Goal: Information Seeking & Learning: Learn about a topic

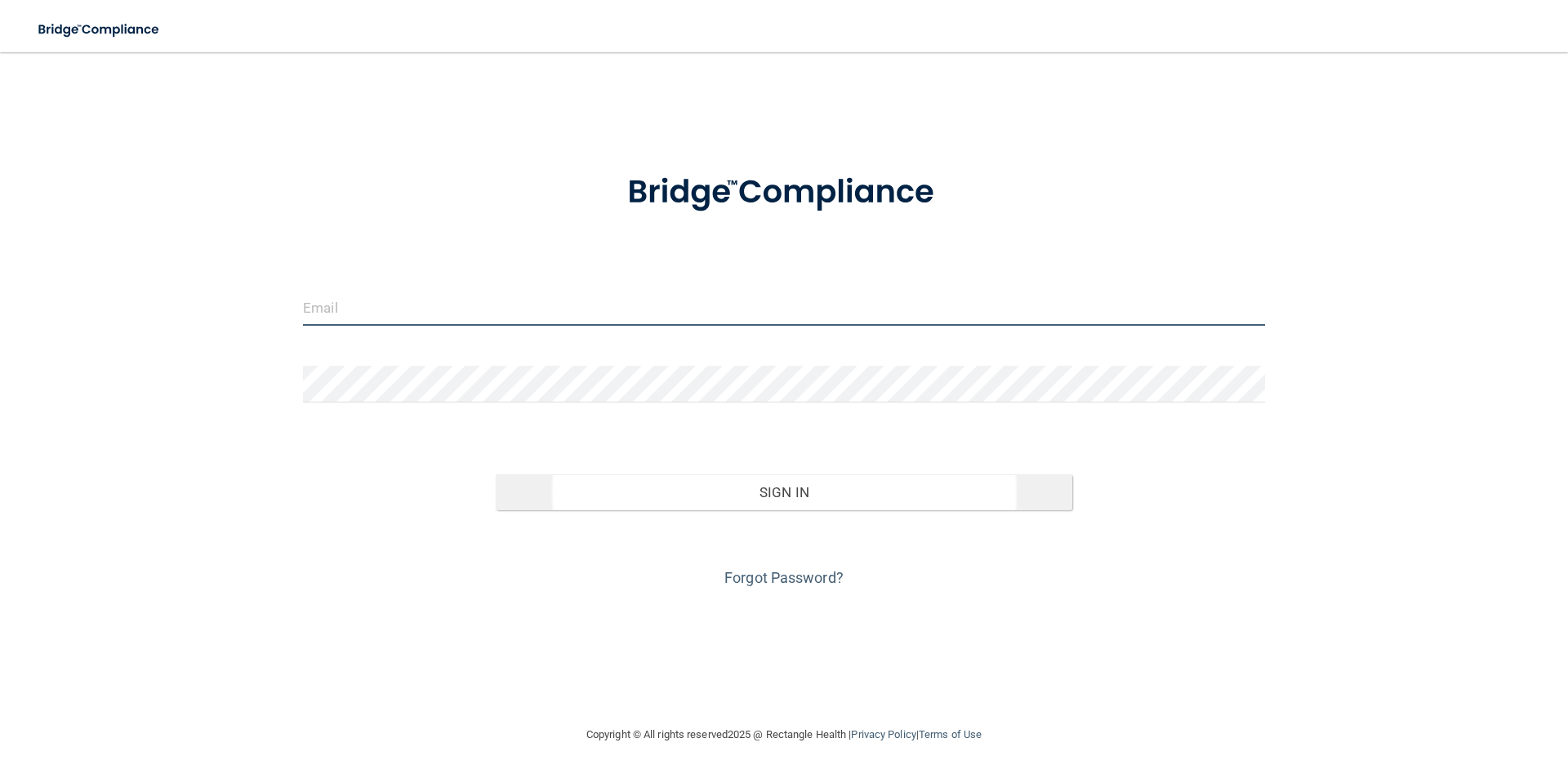
type input "[EMAIL_ADDRESS][DOMAIN_NAME]"
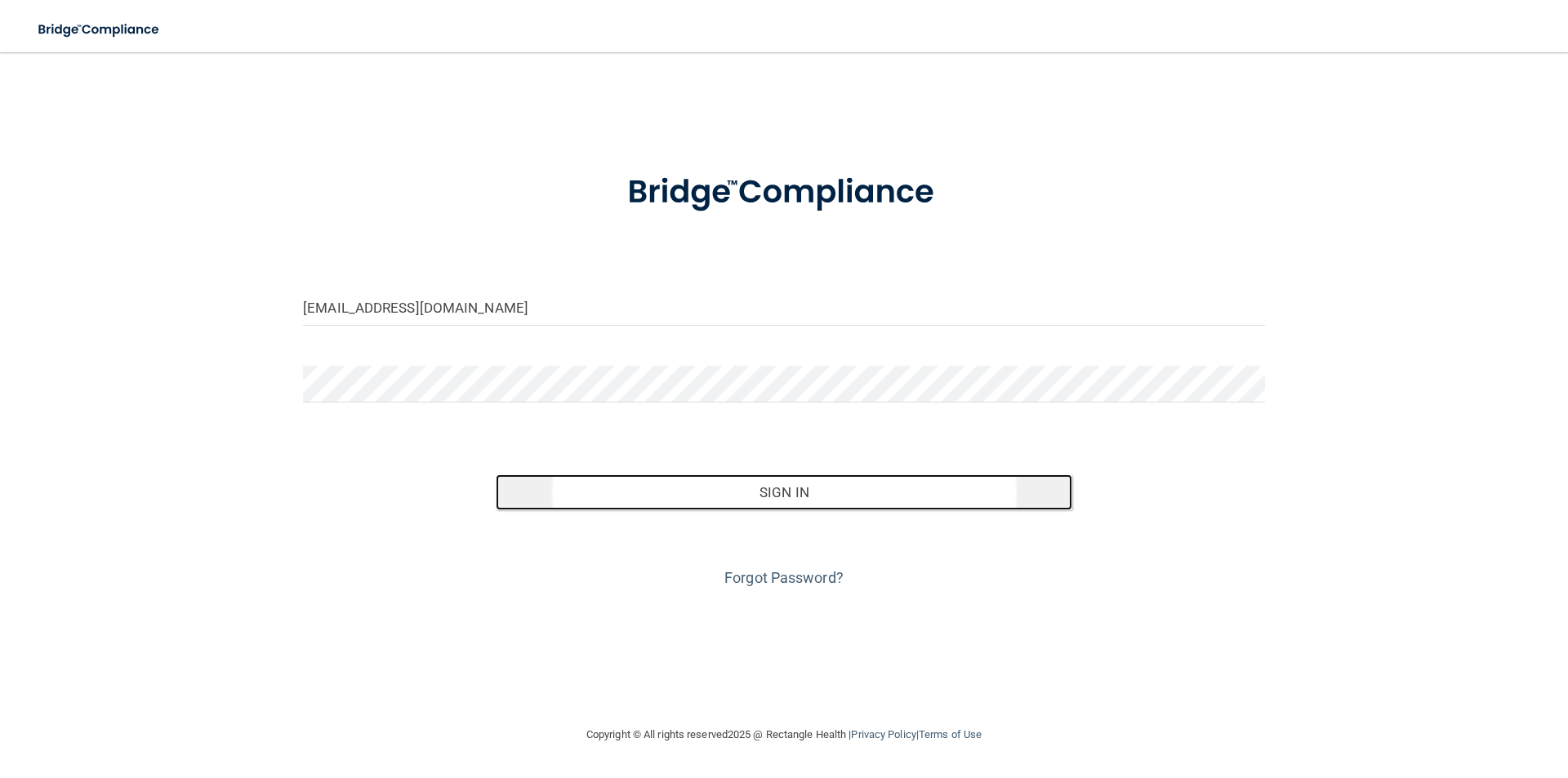
click at [795, 486] on button "Sign In" at bounding box center [784, 492] width 577 height 36
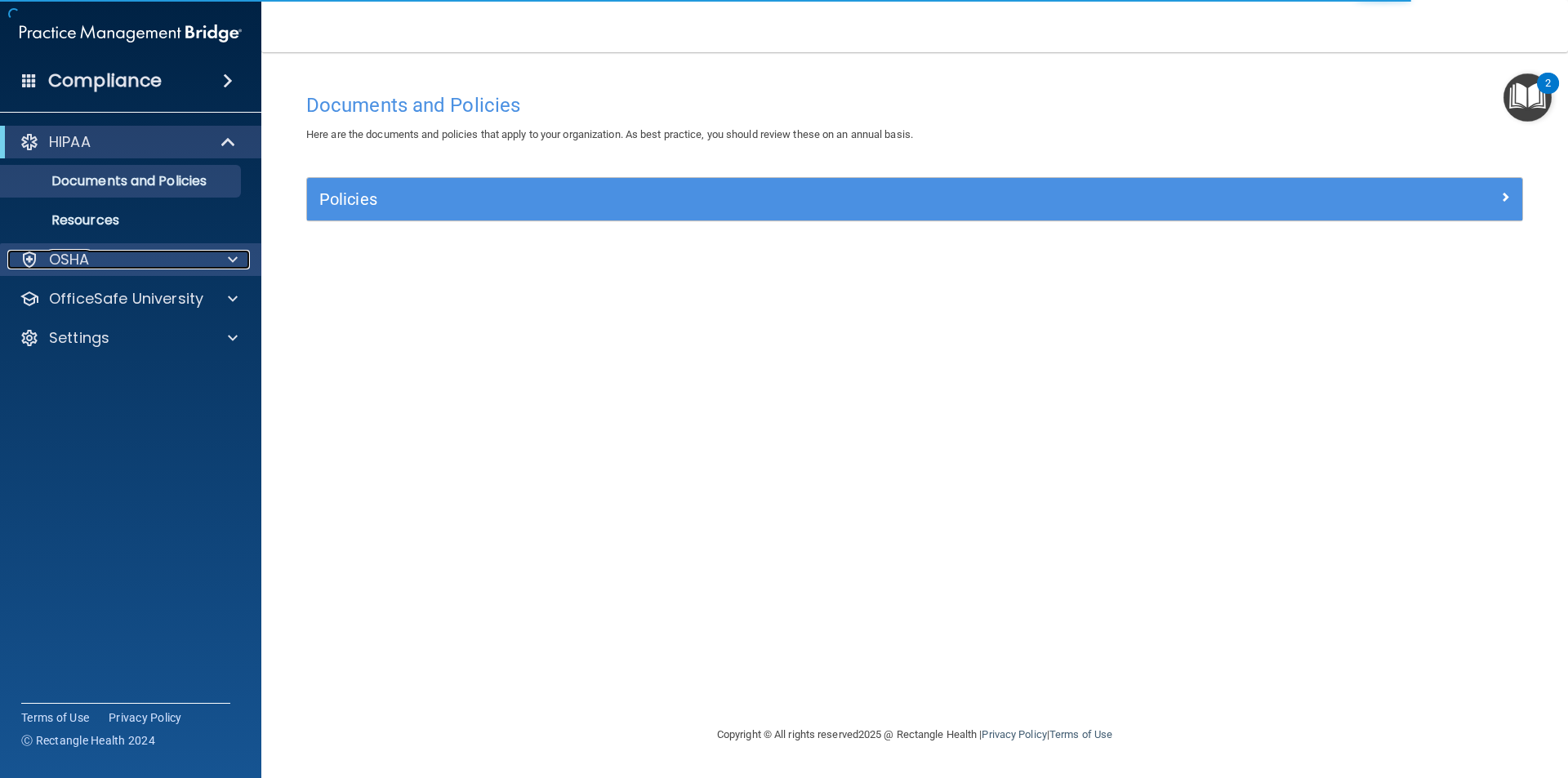
click at [200, 254] on div "OSHA" at bounding box center [109, 260] width 203 height 20
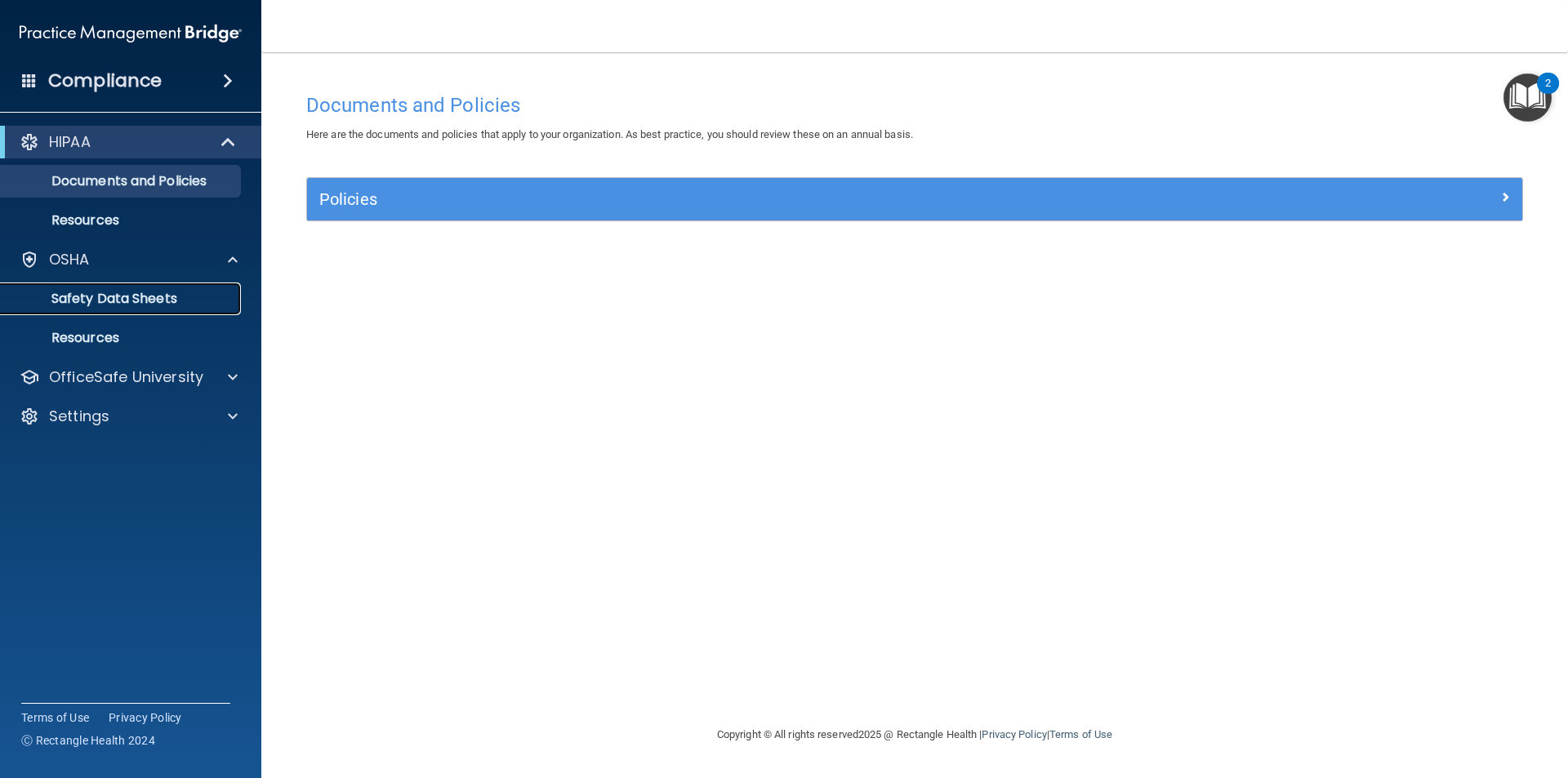
click at [174, 302] on p "Safety Data Sheets" at bounding box center [122, 299] width 223 height 16
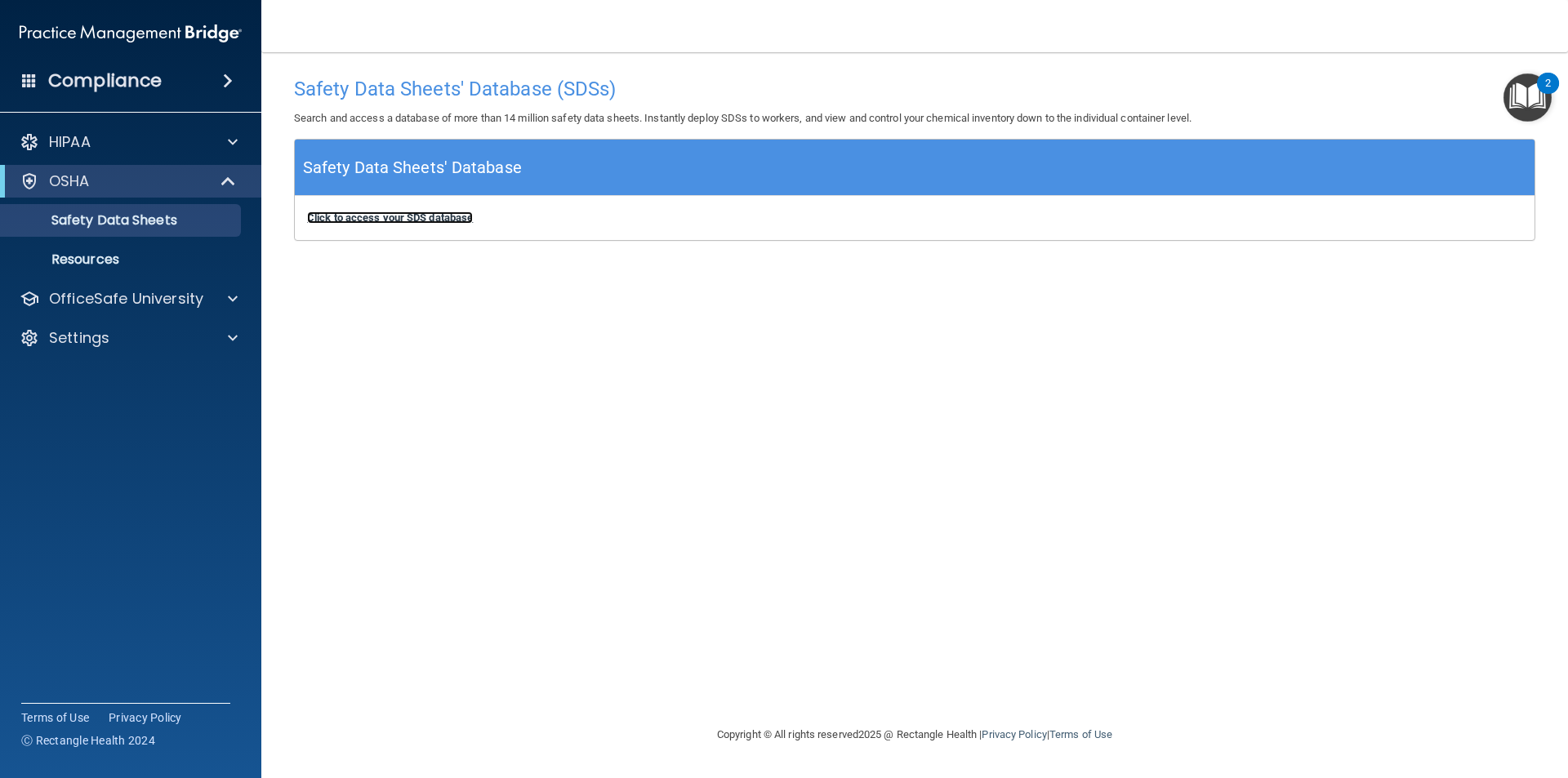
click at [443, 218] on b "Click to access your SDS database" at bounding box center [390, 217] width 166 height 12
click at [241, 150] on div at bounding box center [230, 142] width 41 height 20
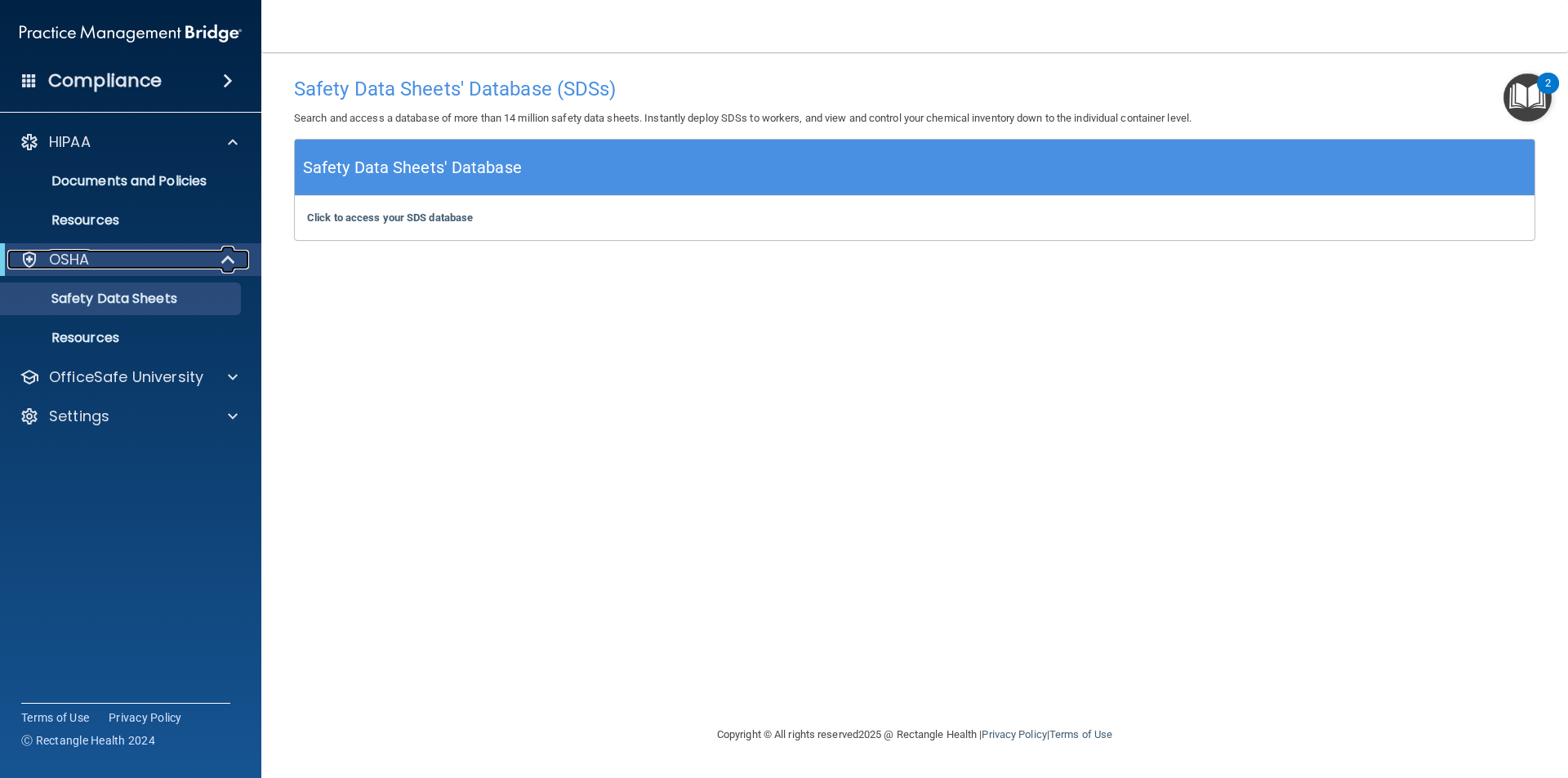
click at [235, 255] on span at bounding box center [229, 260] width 14 height 20
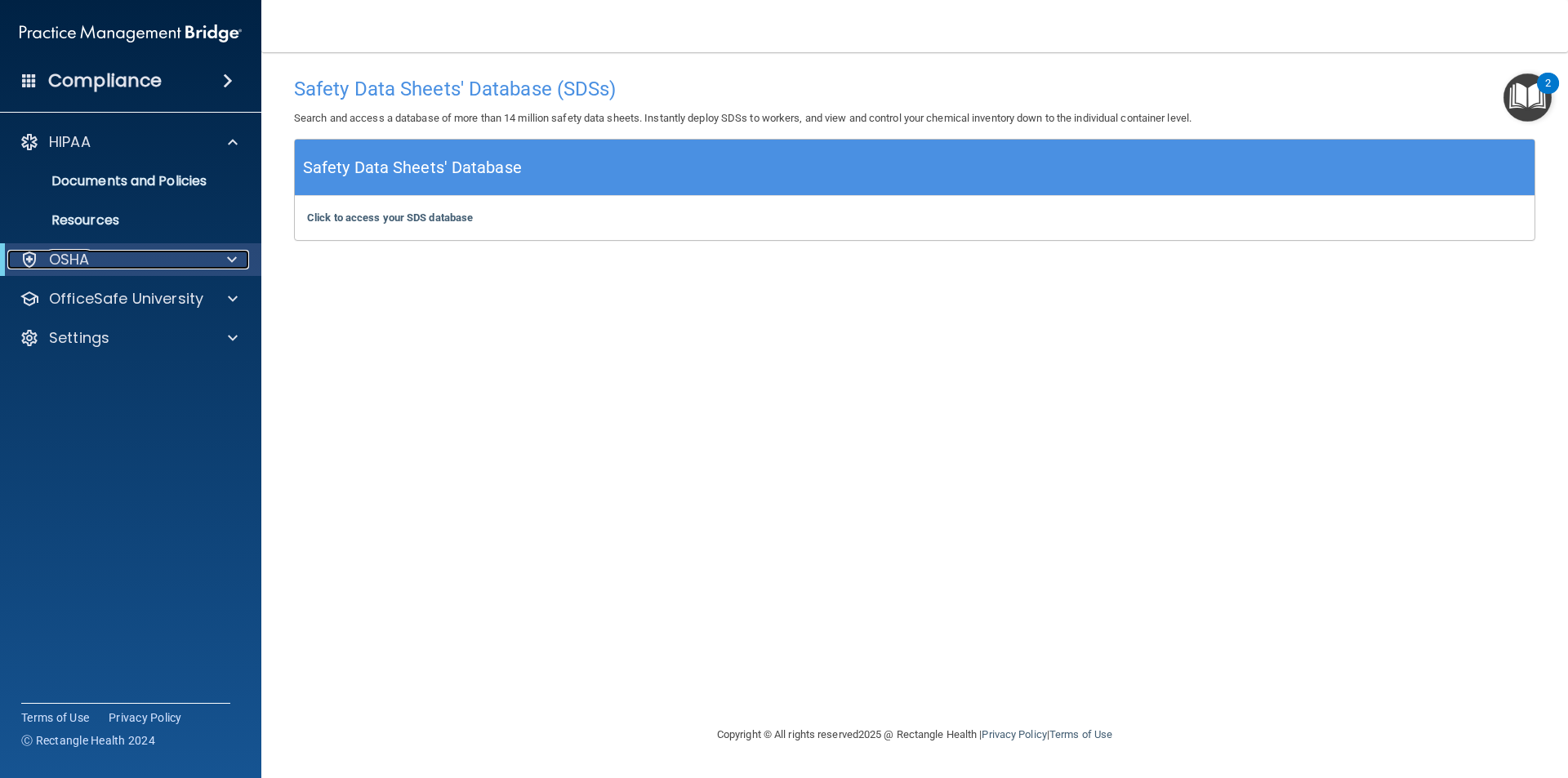
click at [222, 256] on div at bounding box center [229, 260] width 40 height 20
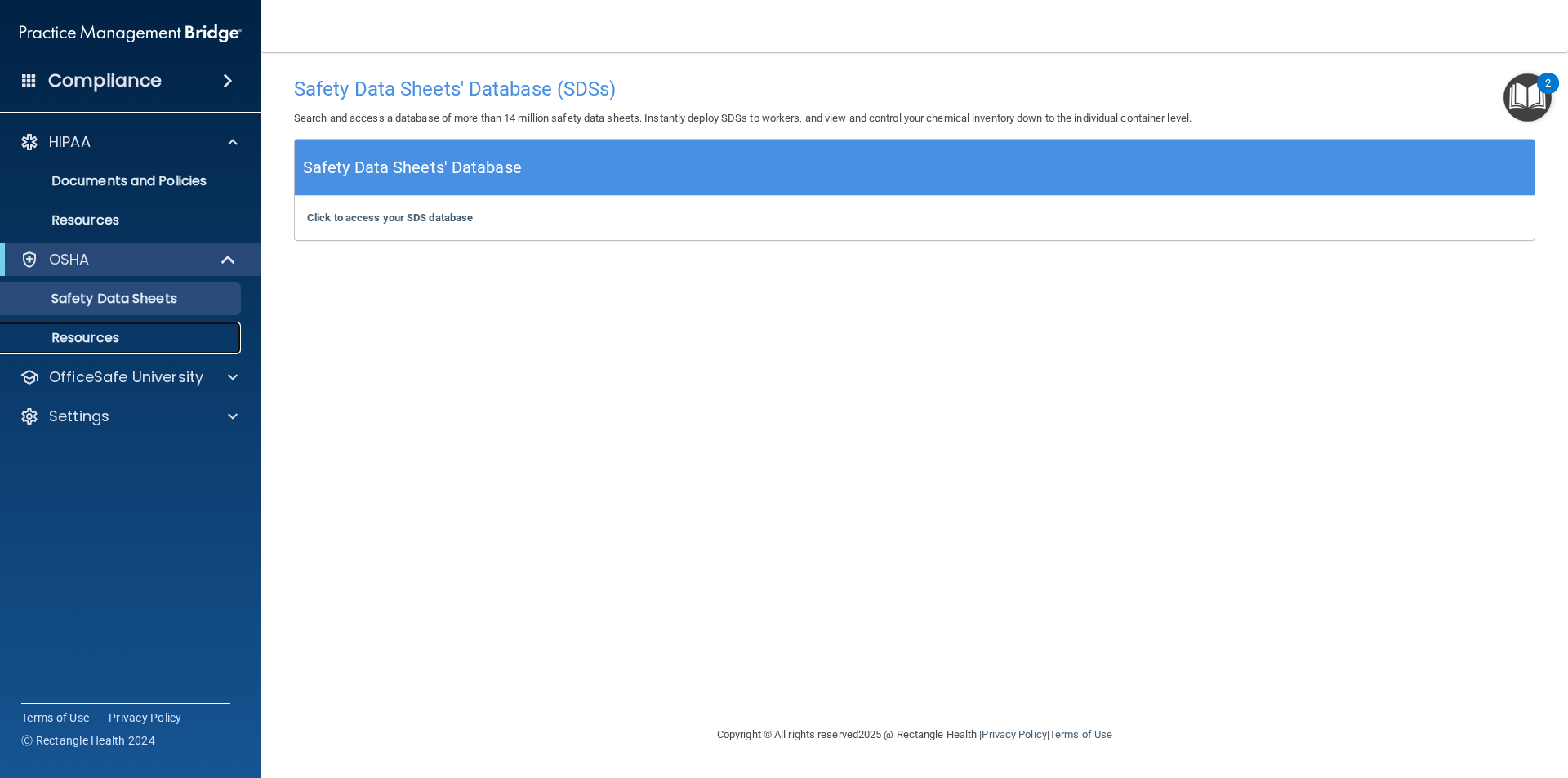
click at [107, 330] on p "Resources" at bounding box center [122, 338] width 223 height 16
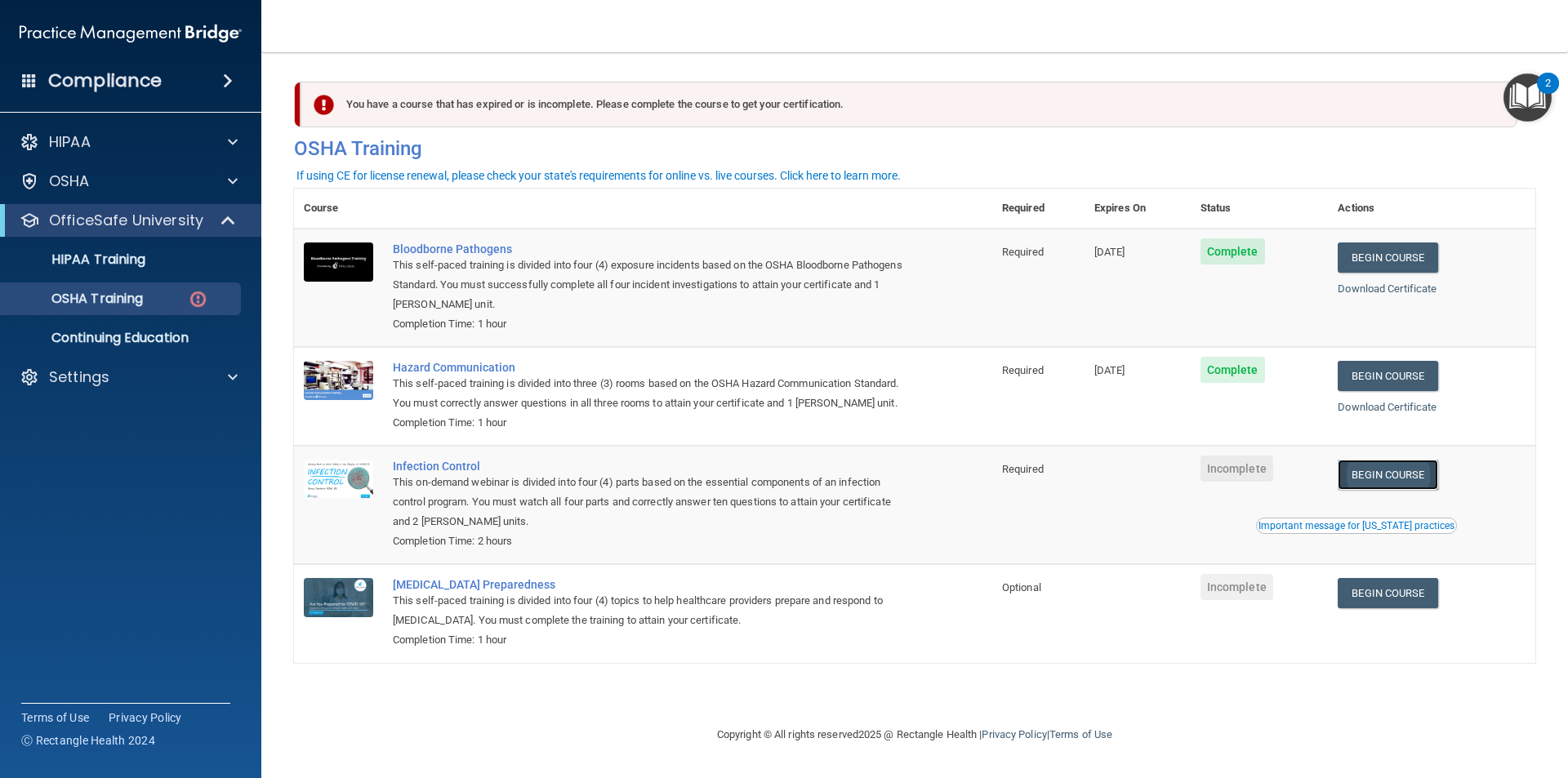
click at [1407, 478] on link "Begin Course" at bounding box center [1388, 474] width 100 height 30
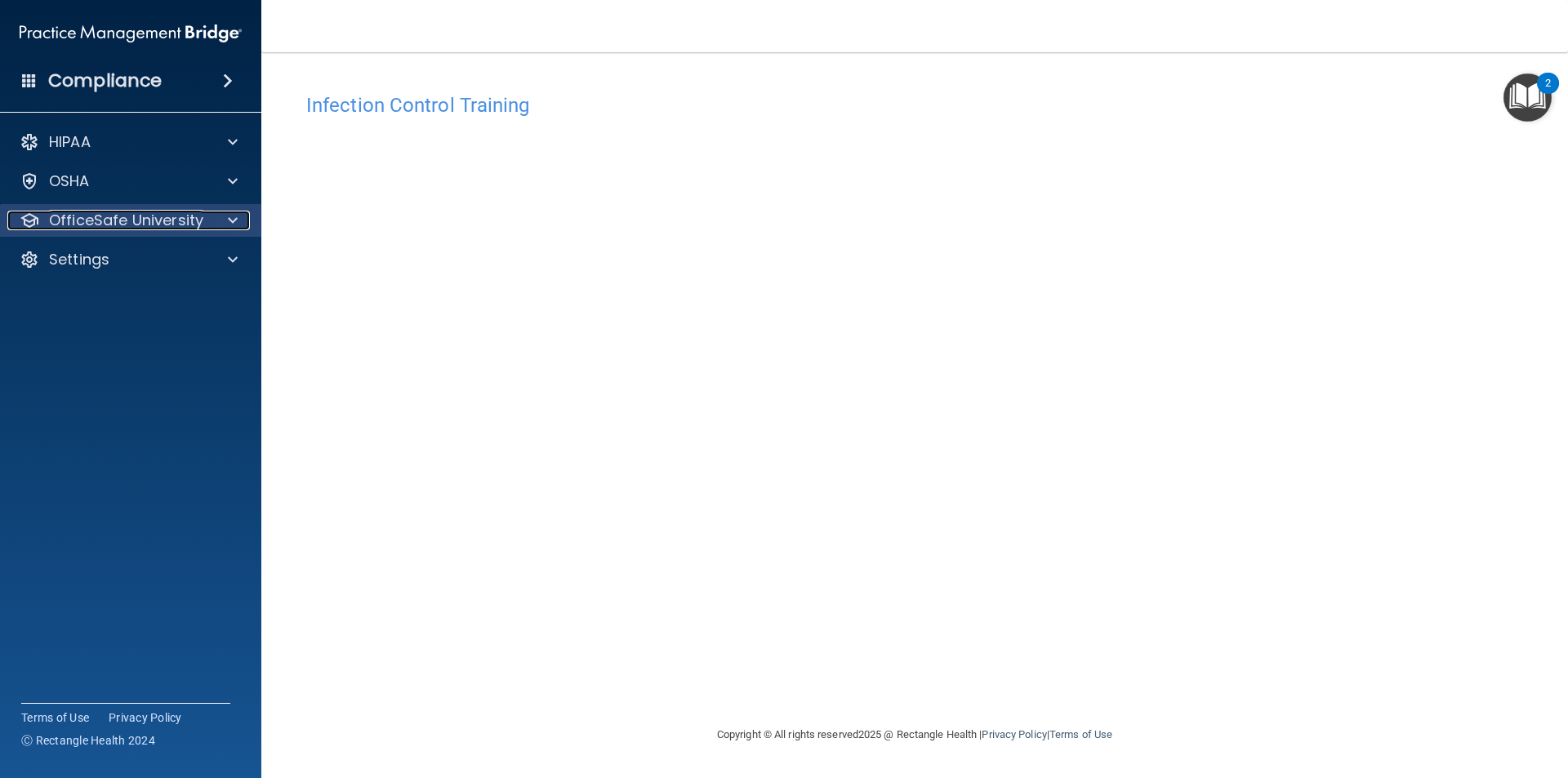
click at [176, 216] on p "OfficeSafe University" at bounding box center [126, 220] width 154 height 20
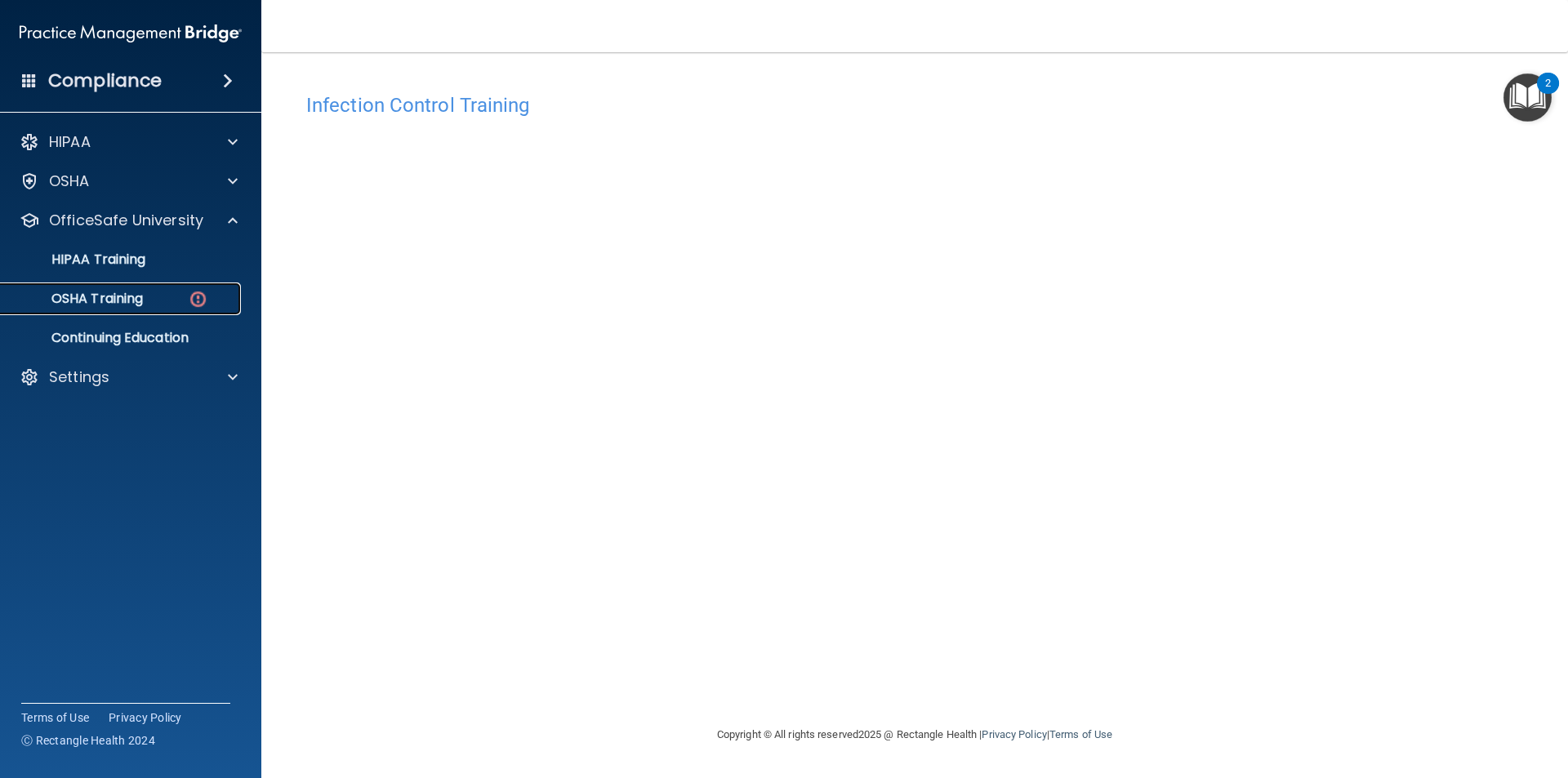
click at [200, 290] on img at bounding box center [198, 299] width 20 height 20
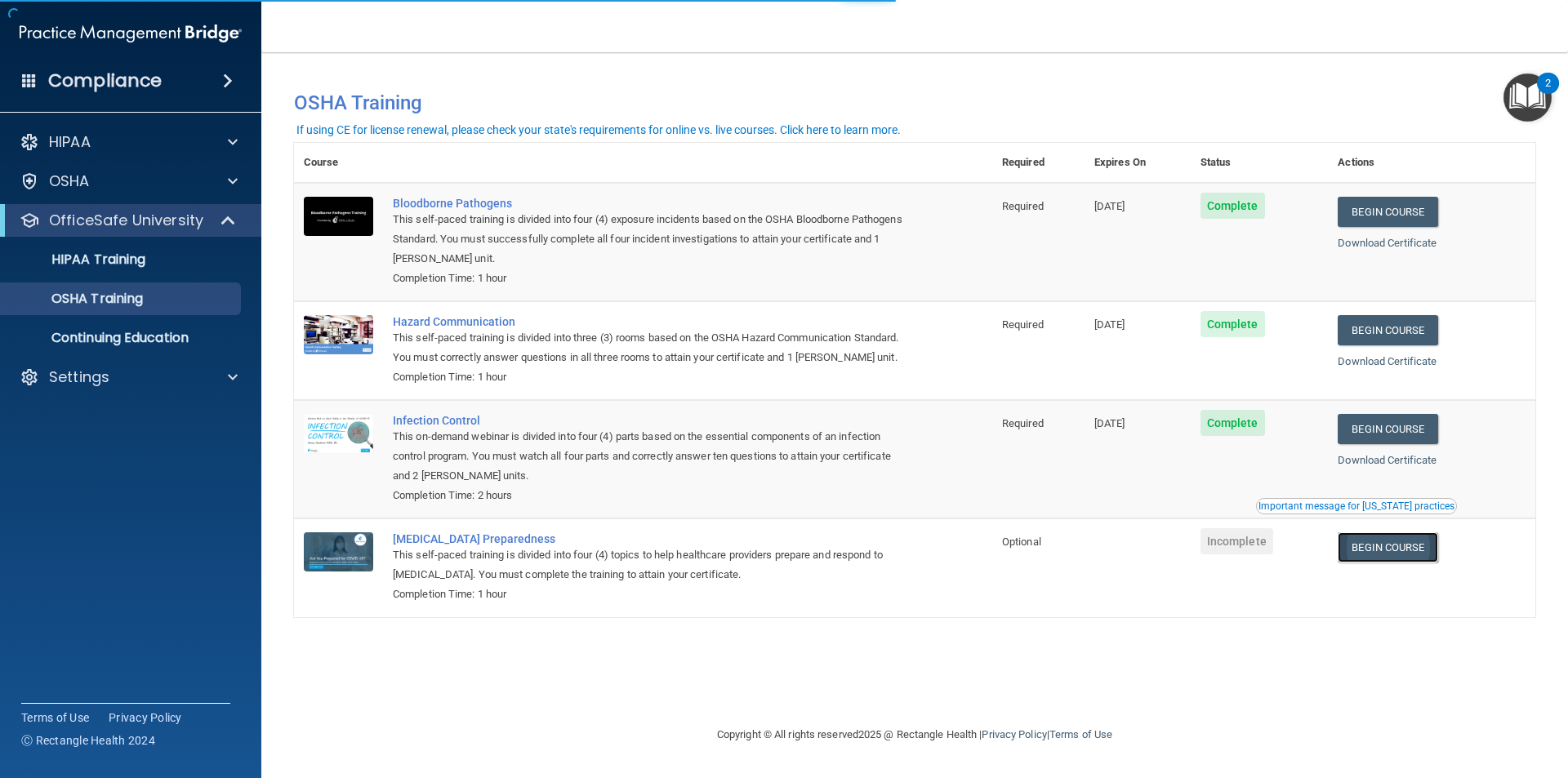
click at [1407, 547] on link "Begin Course" at bounding box center [1388, 547] width 100 height 30
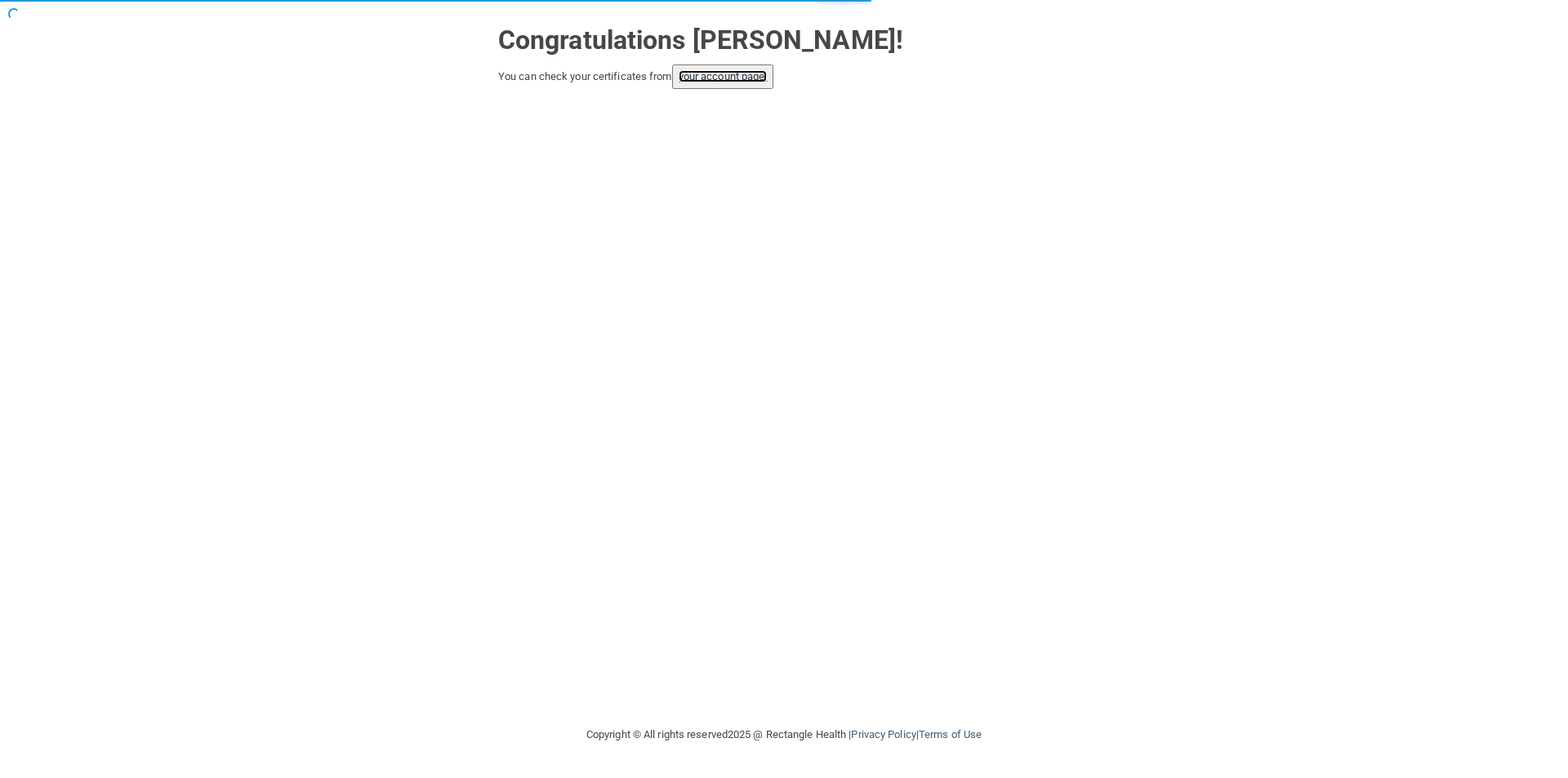
click at [758, 73] on link "your account page!" at bounding box center [723, 76] width 89 height 12
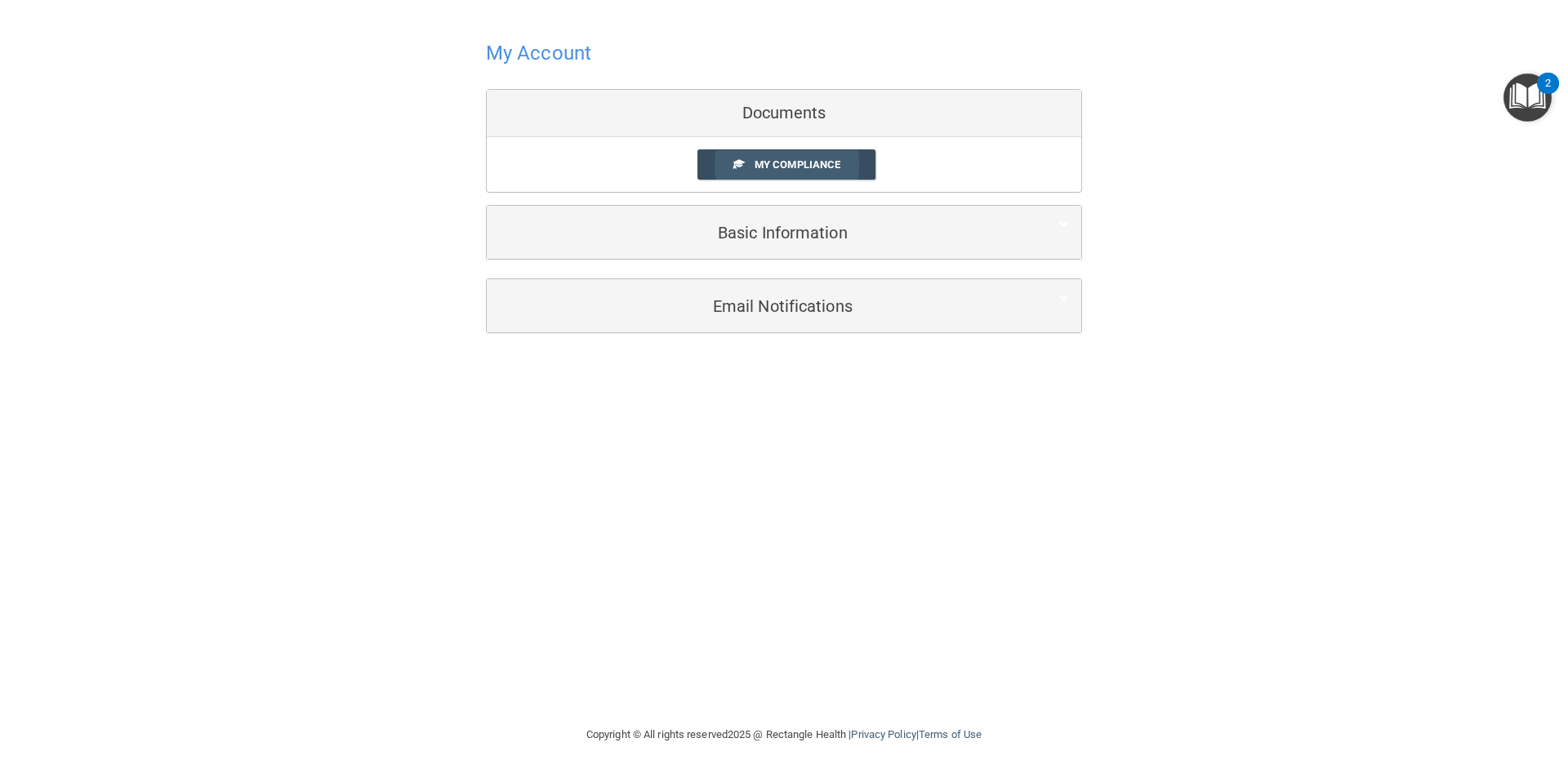
click at [814, 158] on span "My Compliance" at bounding box center [797, 164] width 86 height 12
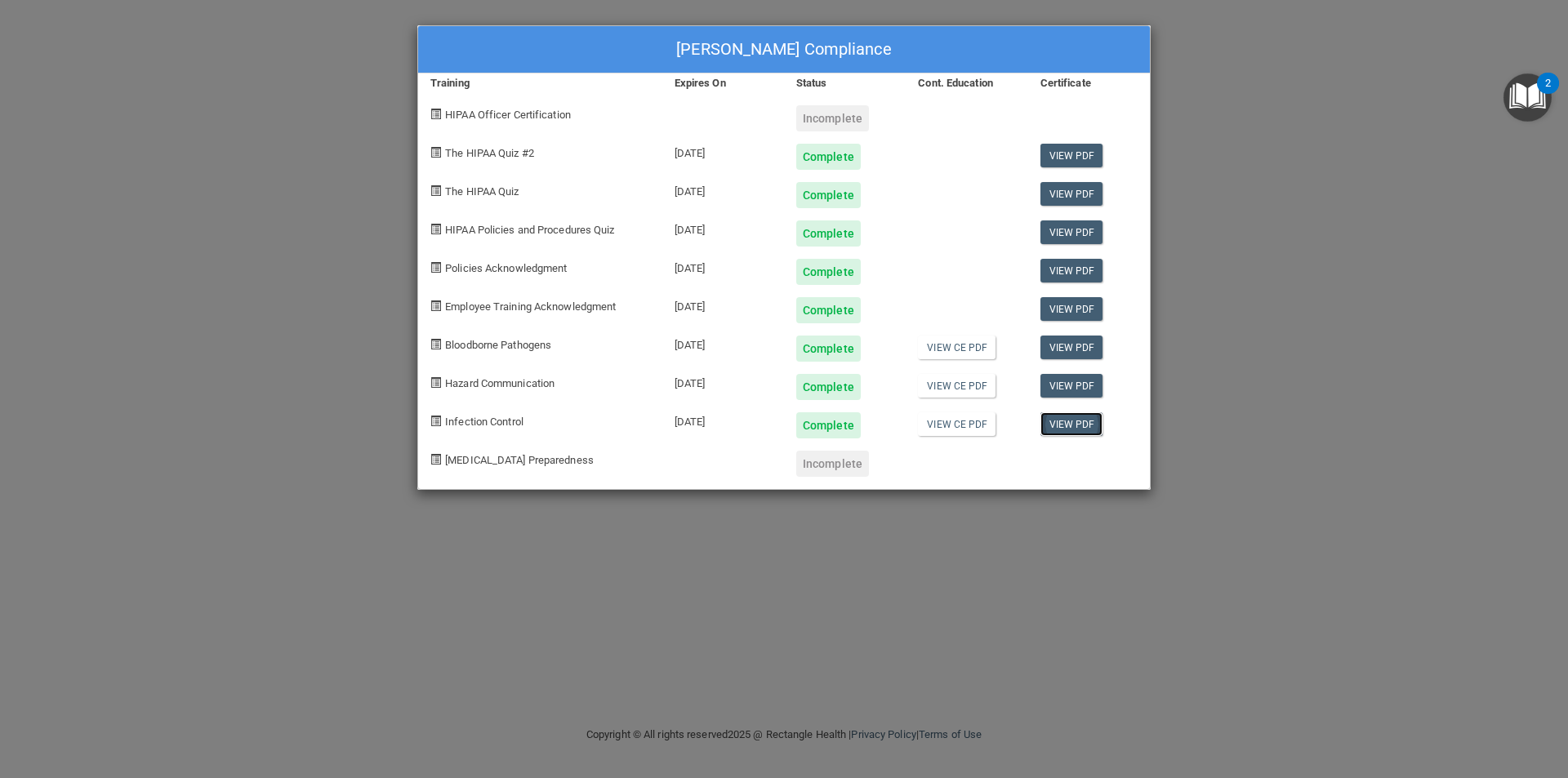
click at [1070, 419] on link "View PDF" at bounding box center [1071, 424] width 63 height 24
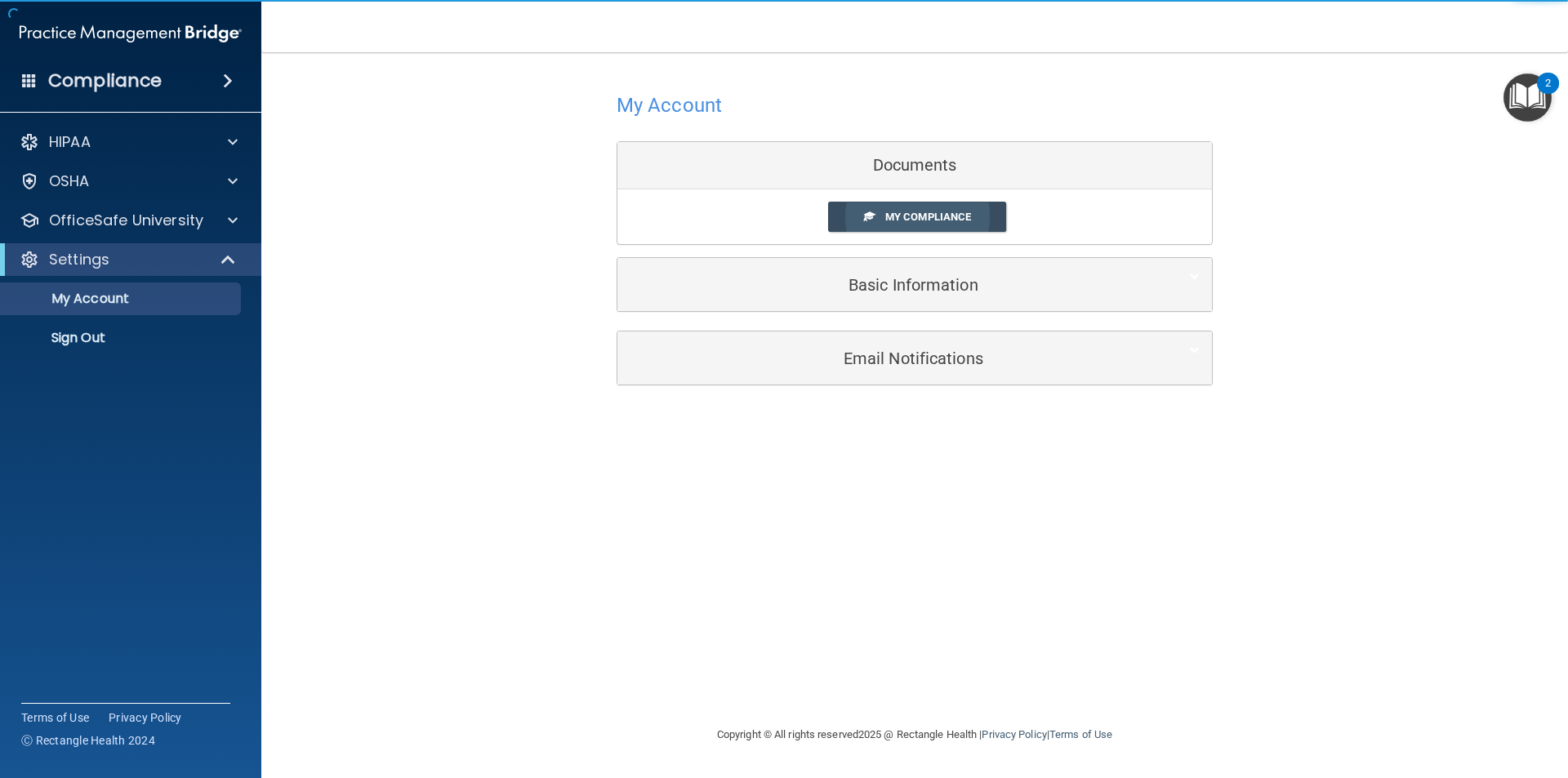
click at [882, 220] on link "My Compliance" at bounding box center [917, 216] width 179 height 30
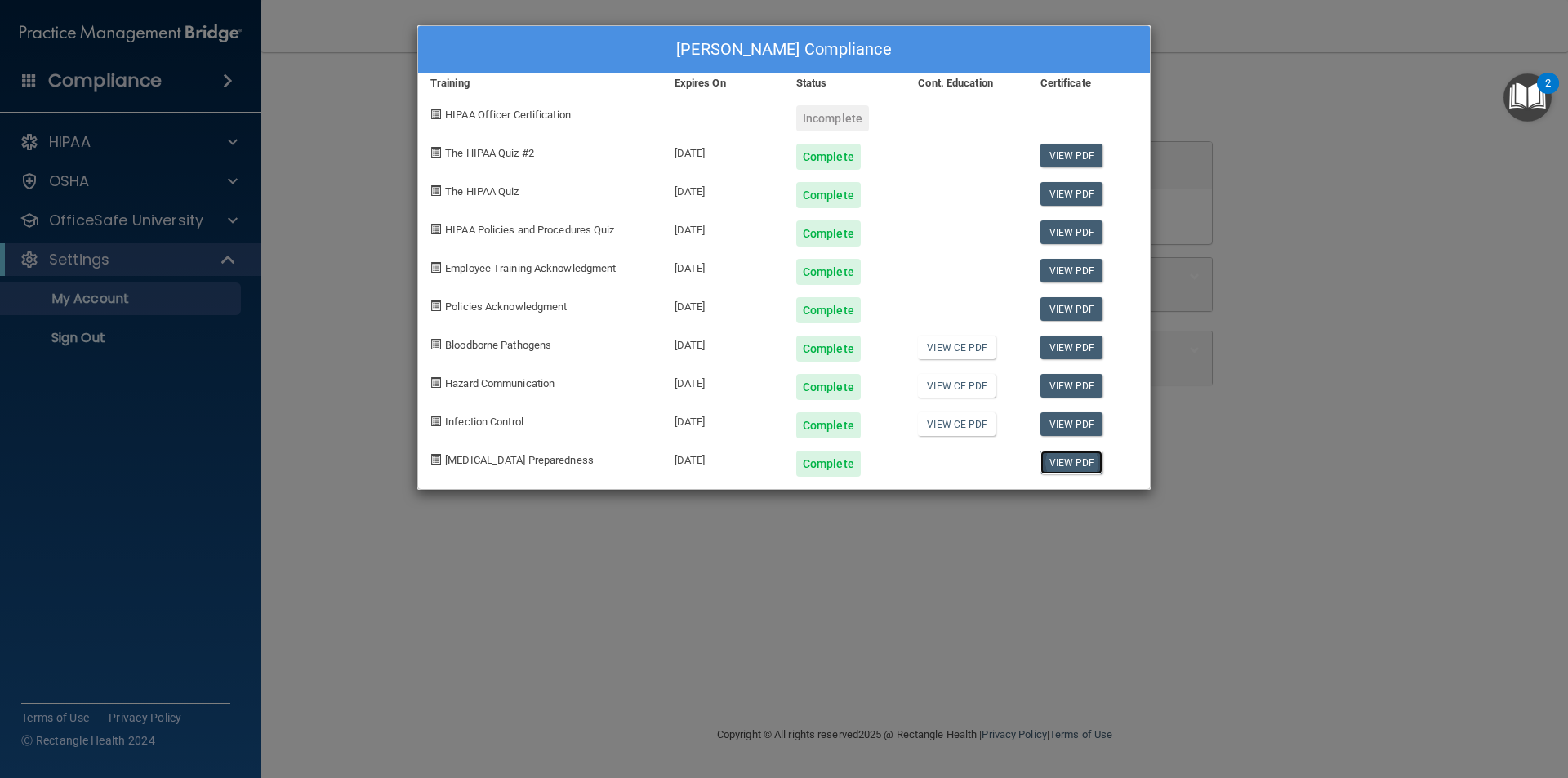
click at [1072, 456] on link "View PDF" at bounding box center [1071, 462] width 63 height 24
click at [298, 158] on div "Lilly McLamb's Compliance Training Expires On Status Cont. Education Certificat…" at bounding box center [784, 389] width 1568 height 778
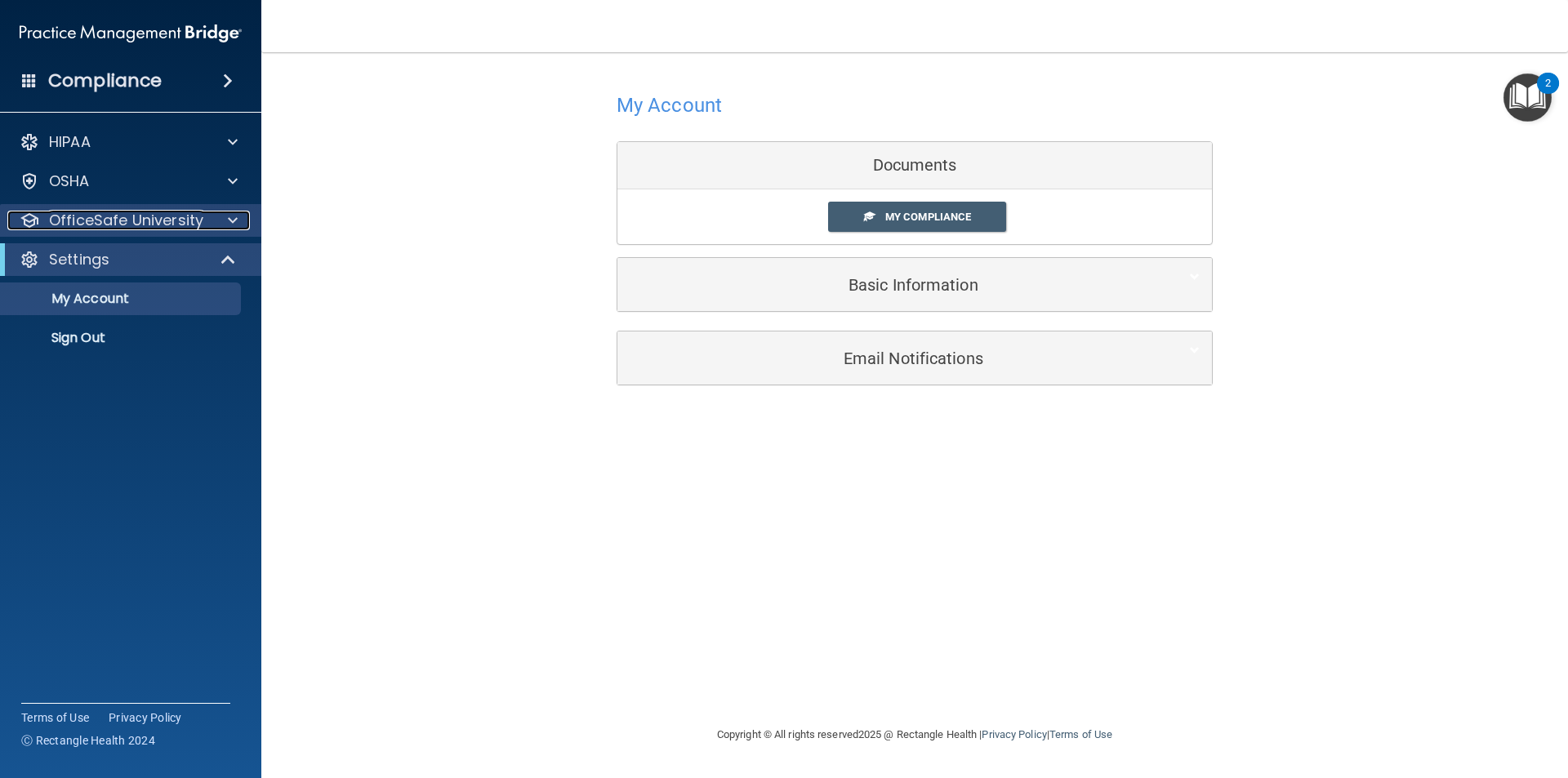
click at [231, 219] on span at bounding box center [233, 220] width 10 height 20
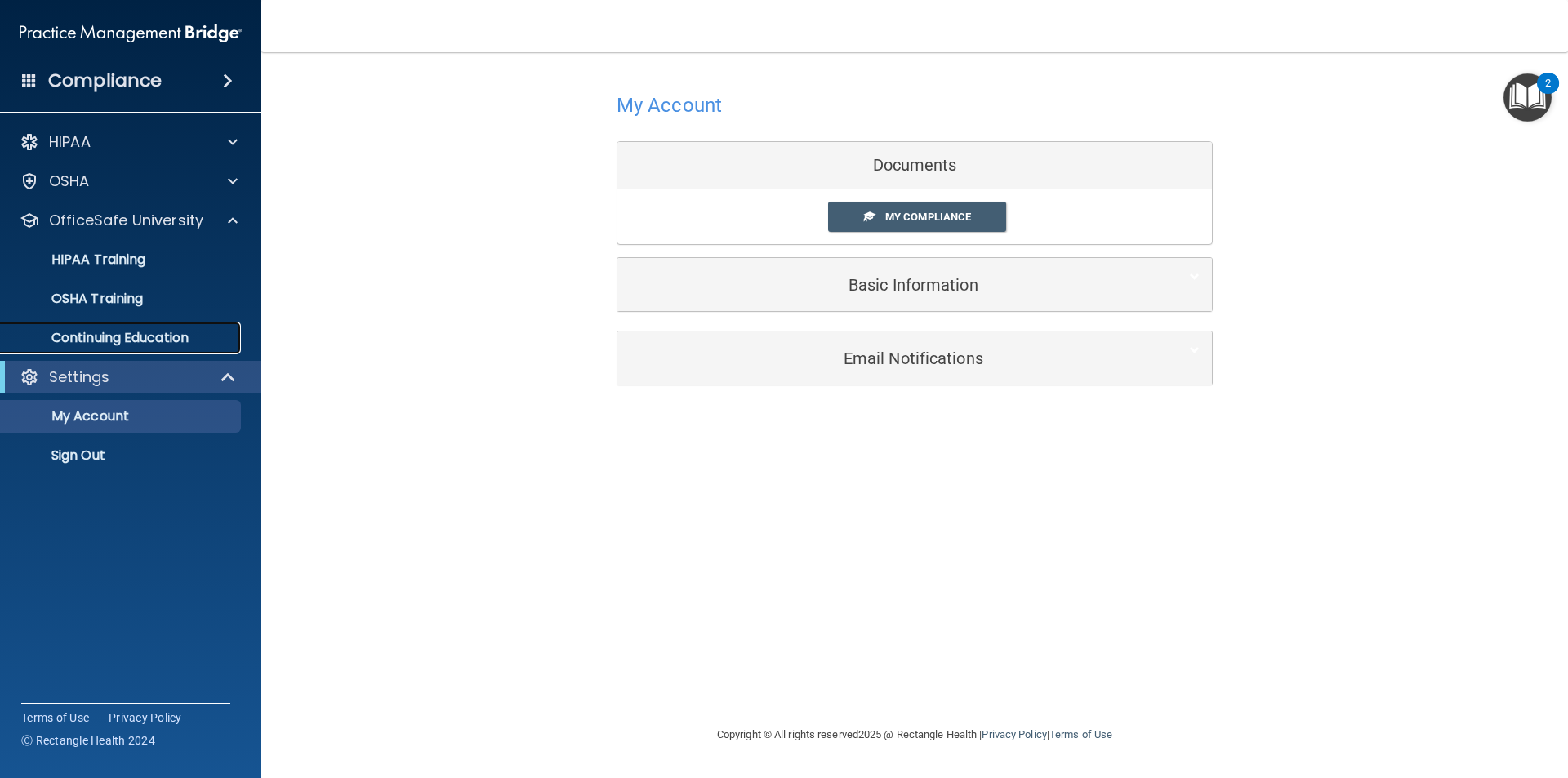
click at [163, 340] on p "Continuing Education" at bounding box center [122, 338] width 223 height 16
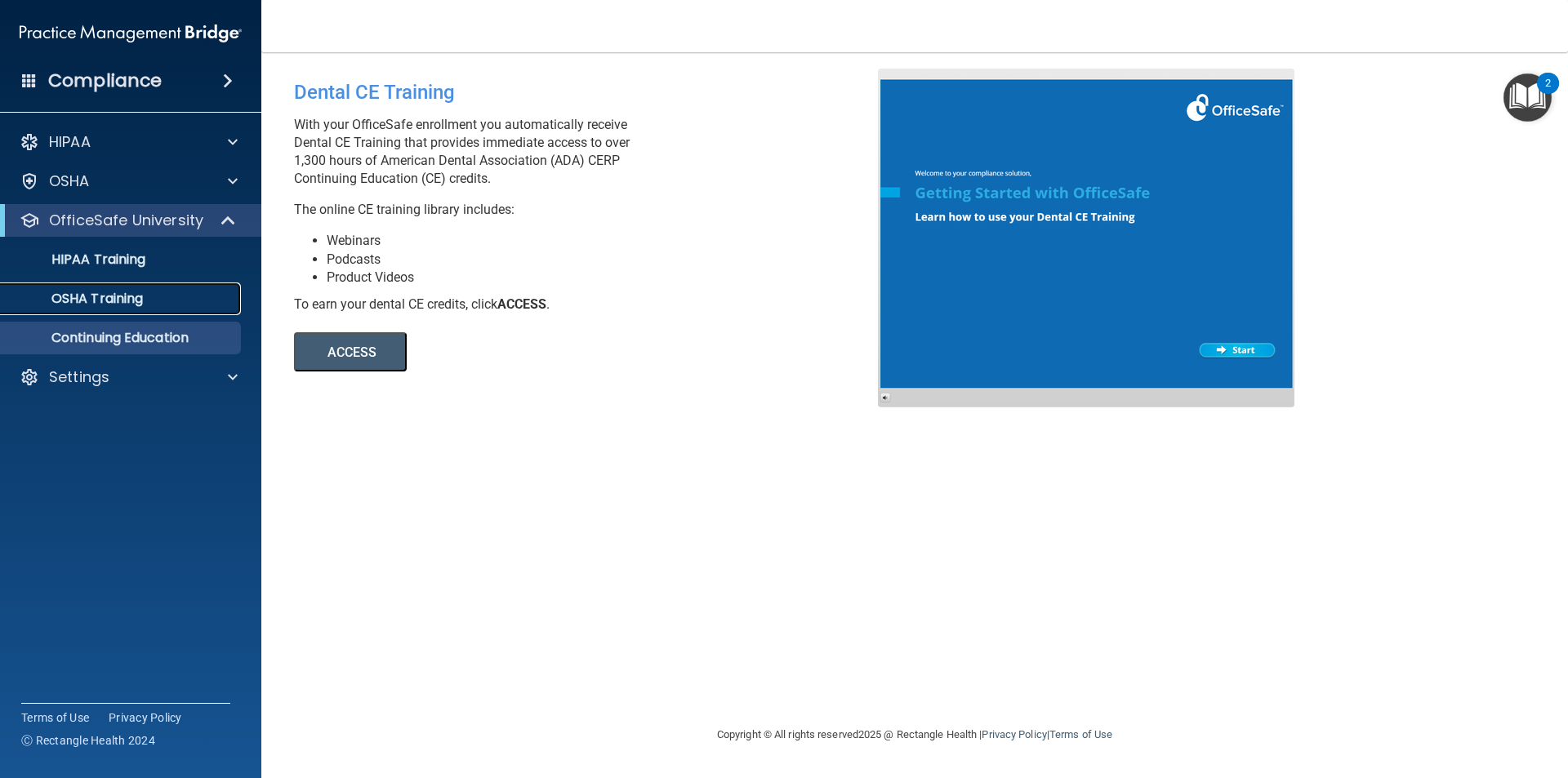
click at [185, 305] on div "OSHA Training" at bounding box center [122, 299] width 223 height 16
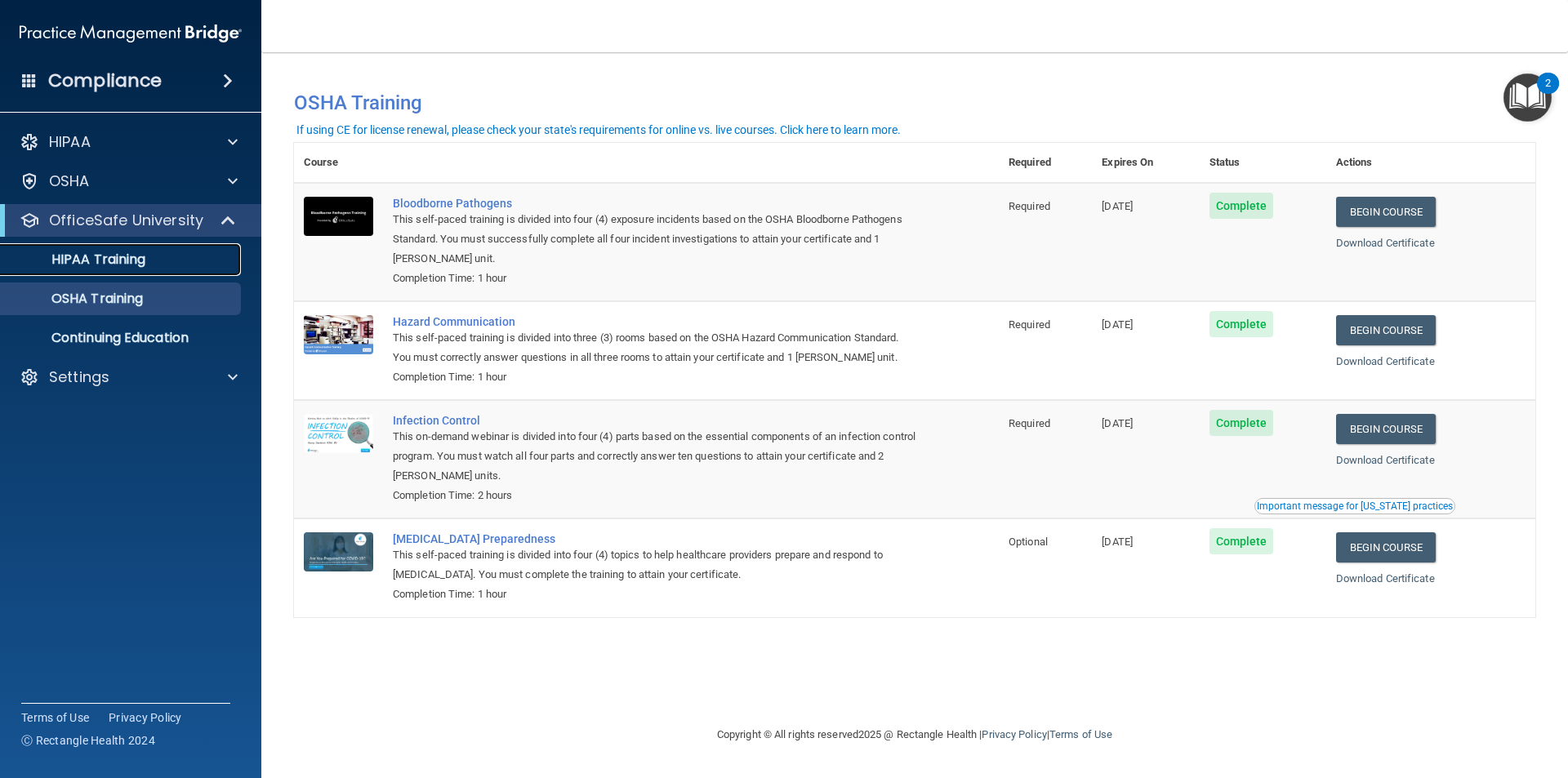
click at [178, 266] on div "HIPAA Training" at bounding box center [122, 260] width 223 height 16
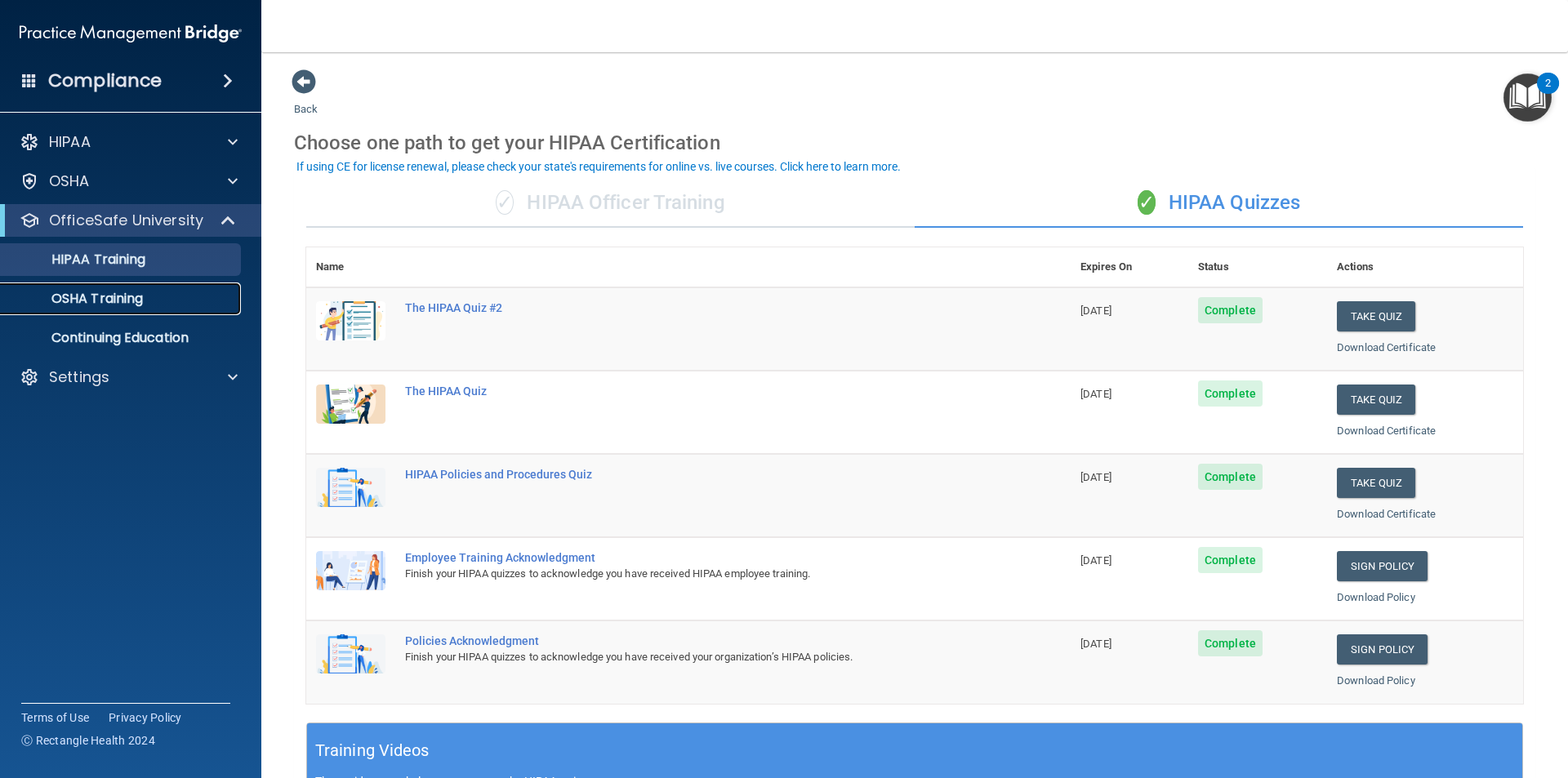
click at [143, 303] on p "OSHA Training" at bounding box center [77, 299] width 132 height 16
